Goal: Communication & Community: Answer question/provide support

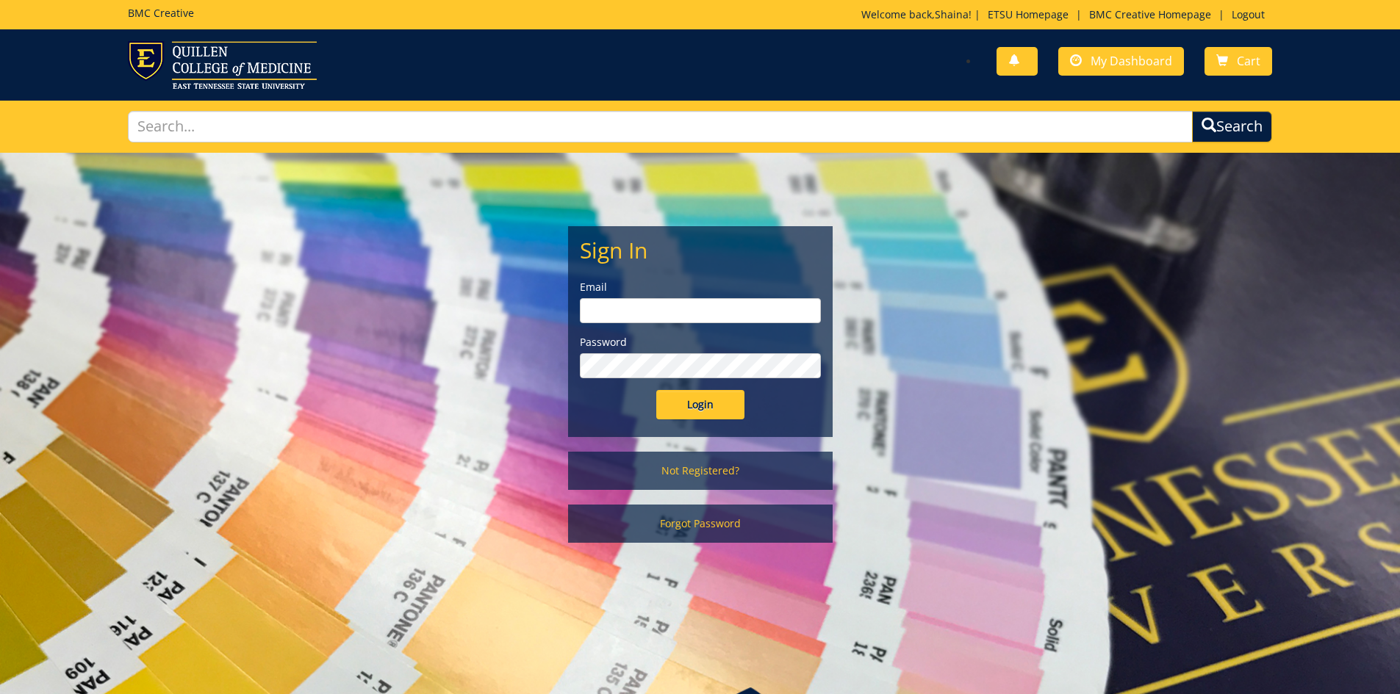
type input "[EMAIL_ADDRESS][DOMAIN_NAME]"
click at [697, 409] on input "Login" at bounding box center [700, 404] width 88 height 29
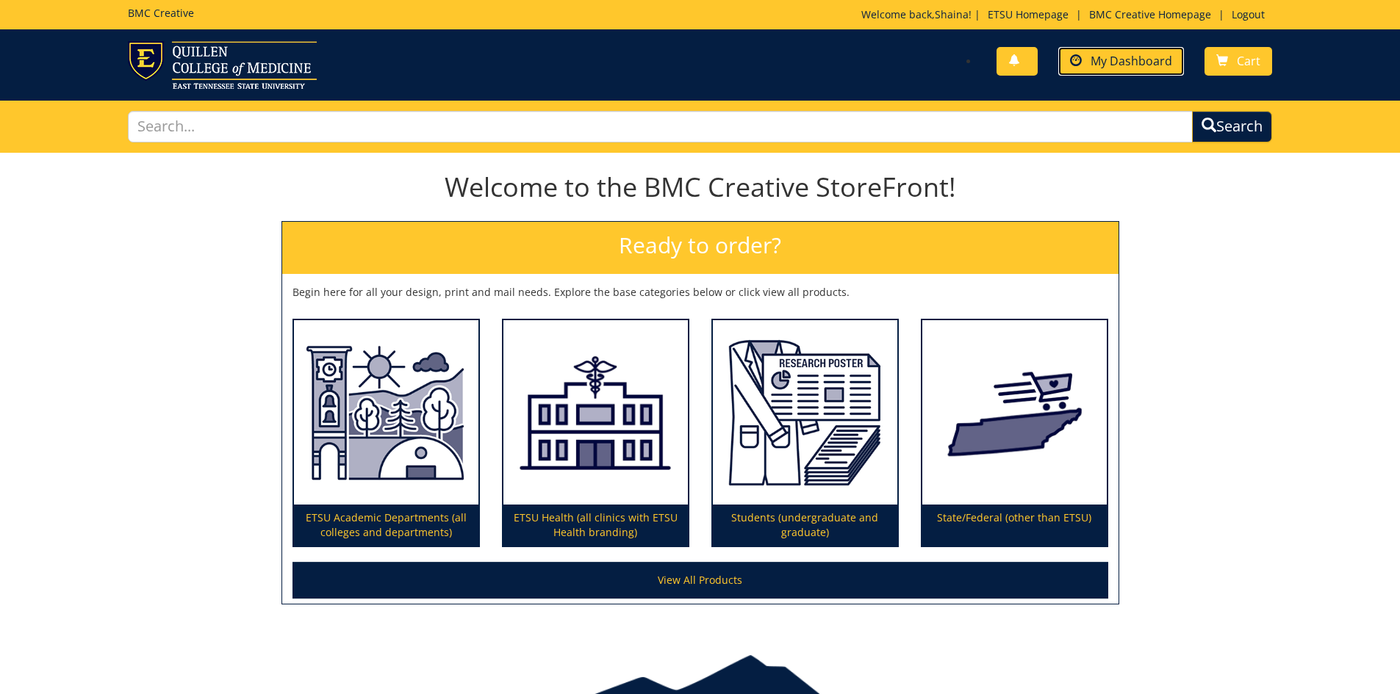
click at [1147, 74] on link "My Dashboard" at bounding box center [1121, 61] width 126 height 29
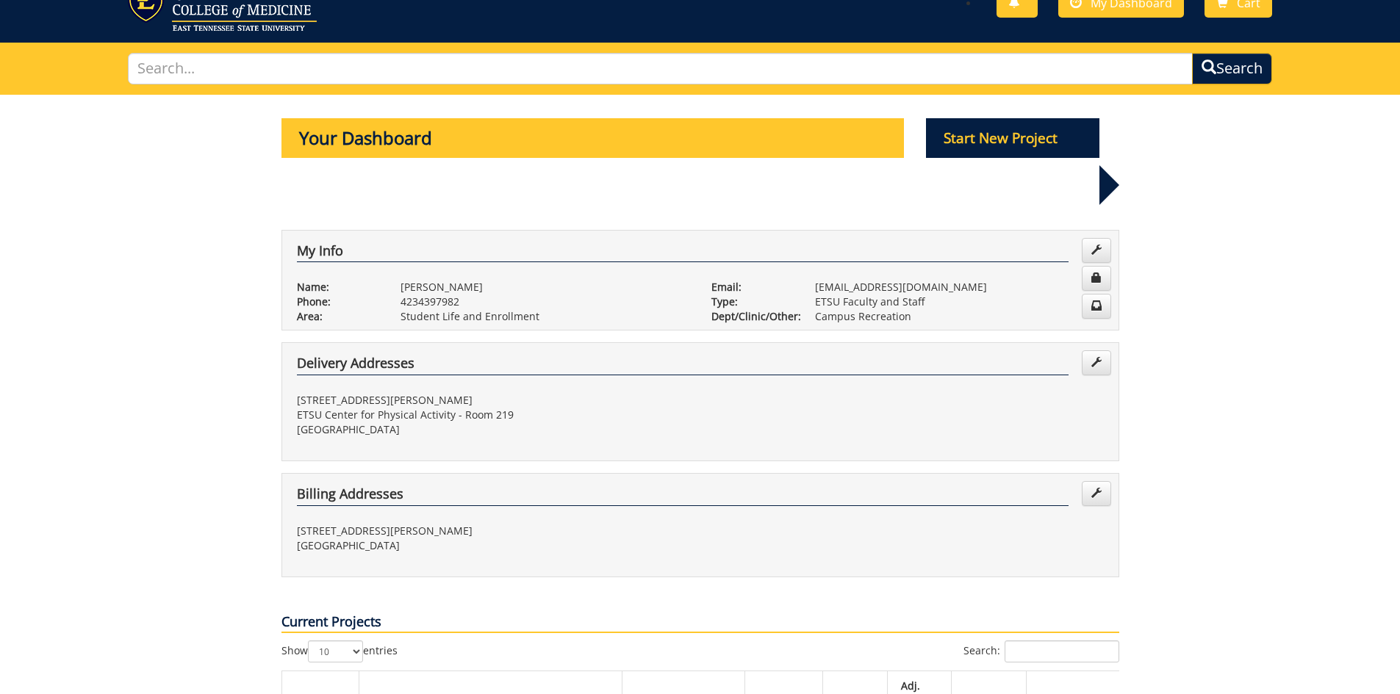
scroll to position [514, 0]
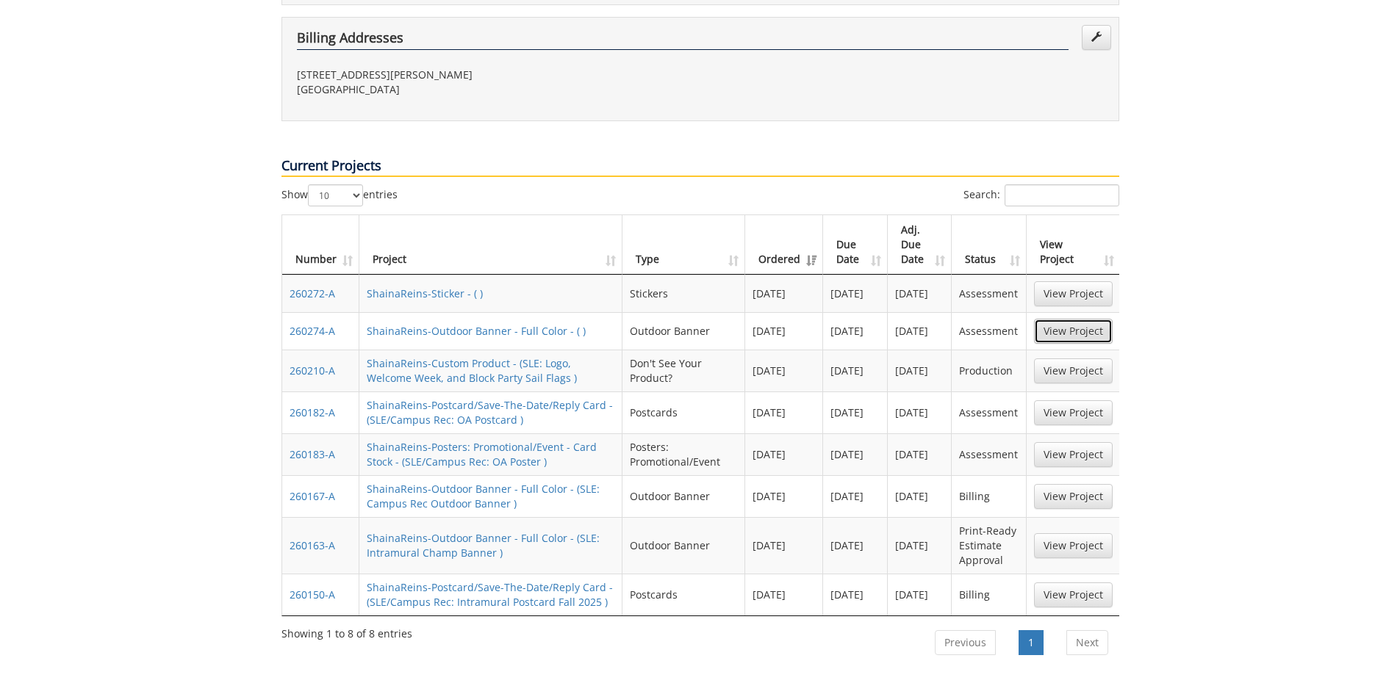
click at [1070, 319] on link "View Project" at bounding box center [1073, 331] width 79 height 25
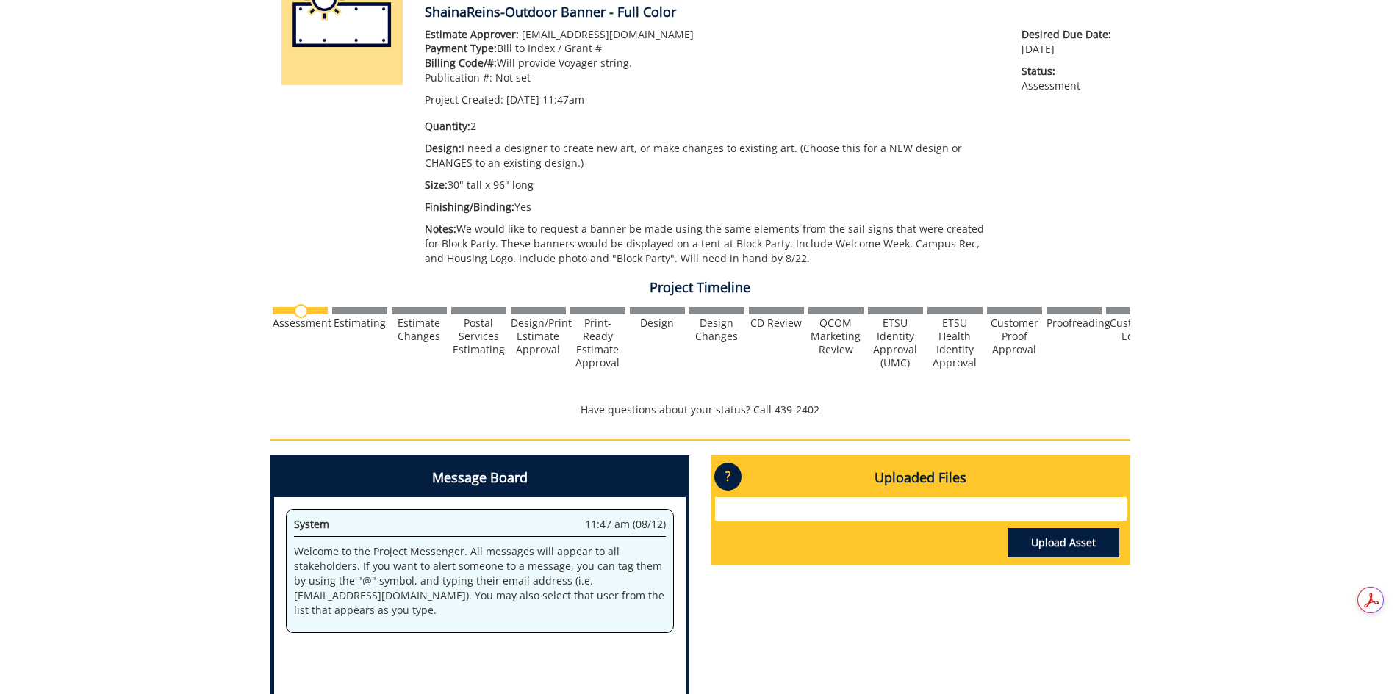
scroll to position [491, 0]
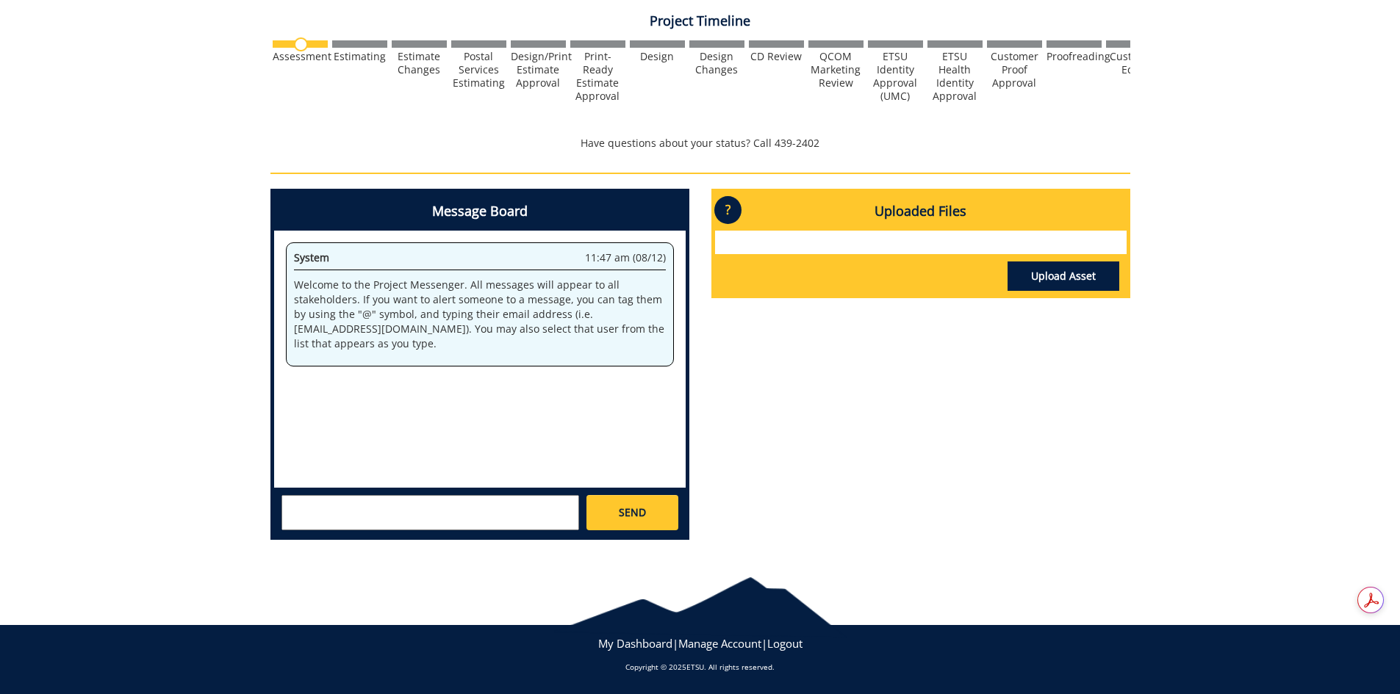
drag, startPoint x: 385, startPoint y: 490, endPoint x: 371, endPoint y: 503, distance: 18.7
click at [385, 491] on div "SEND" at bounding box center [479, 512] width 411 height 48
click at [356, 514] on textarea at bounding box center [430, 512] width 298 height 35
click at [388, 506] on textarea "Correction on the quanitity: 1" at bounding box center [430, 512] width 298 height 35
click at [452, 517] on textarea "Correction on the quantity: 1" at bounding box center [430, 512] width 298 height 35
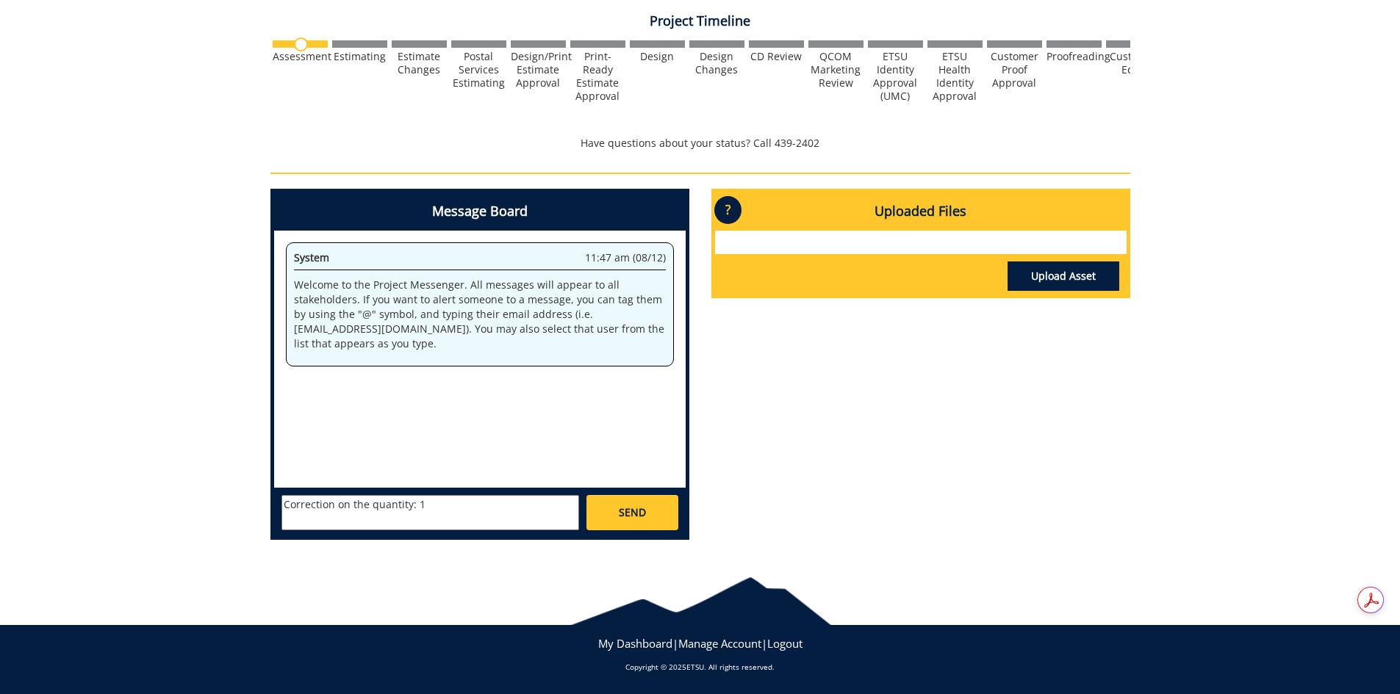
click at [306, 522] on textarea "Correction on the quantity: 1" at bounding box center [430, 512] width 298 height 35
click at [323, 526] on textarea "Correction on the quantity: 1" at bounding box center [430, 512] width 298 height 35
click at [480, 506] on textarea "Correction on the quantity: 1" at bounding box center [430, 512] width 298 height 35
type textarea "Correction on the quantity: 1"
click at [608, 511] on link "SEND" at bounding box center [631, 512] width 91 height 35
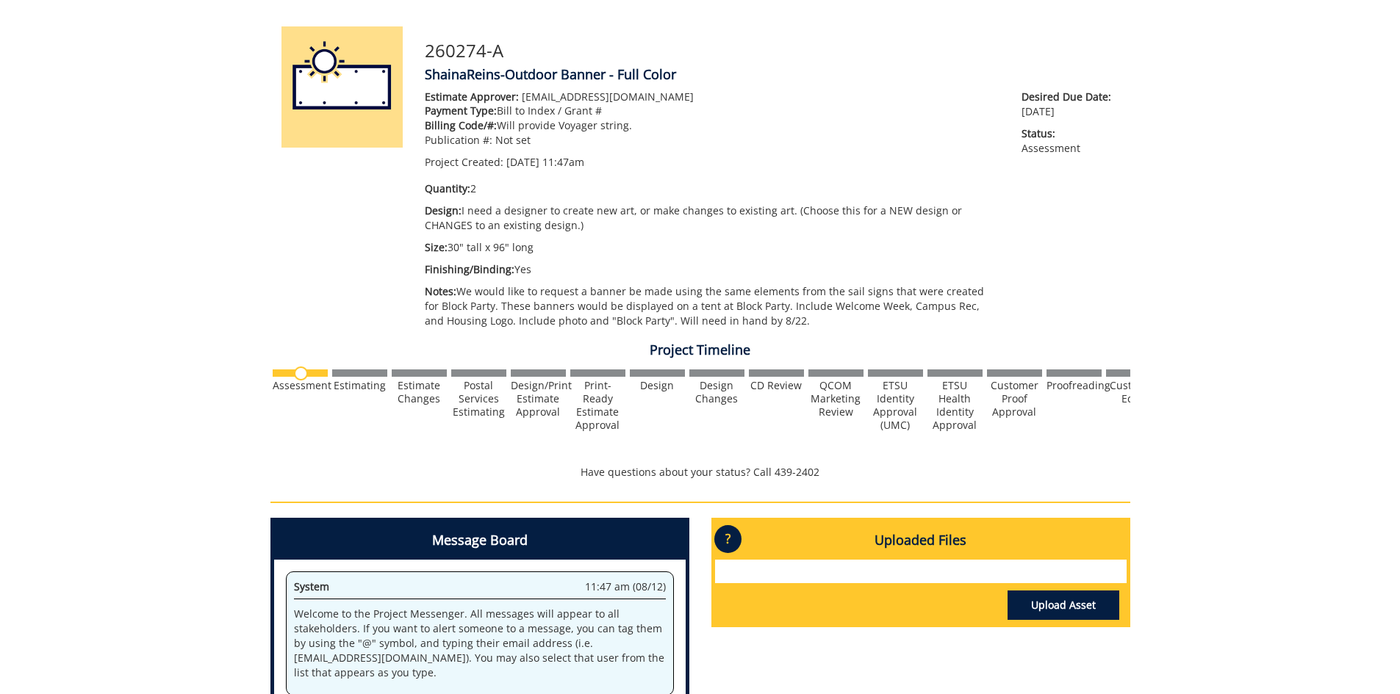
scroll to position [0, 0]
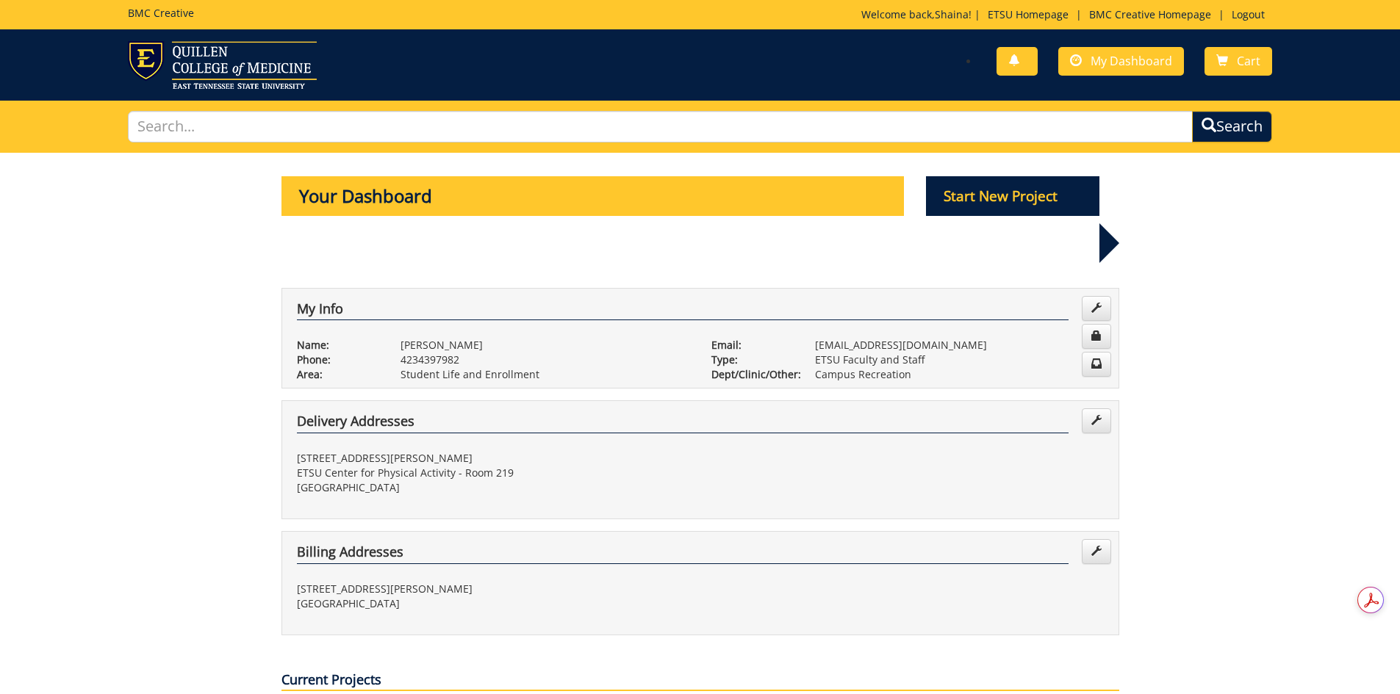
scroll to position [514, 0]
